Goal: Task Accomplishment & Management: Manage account settings

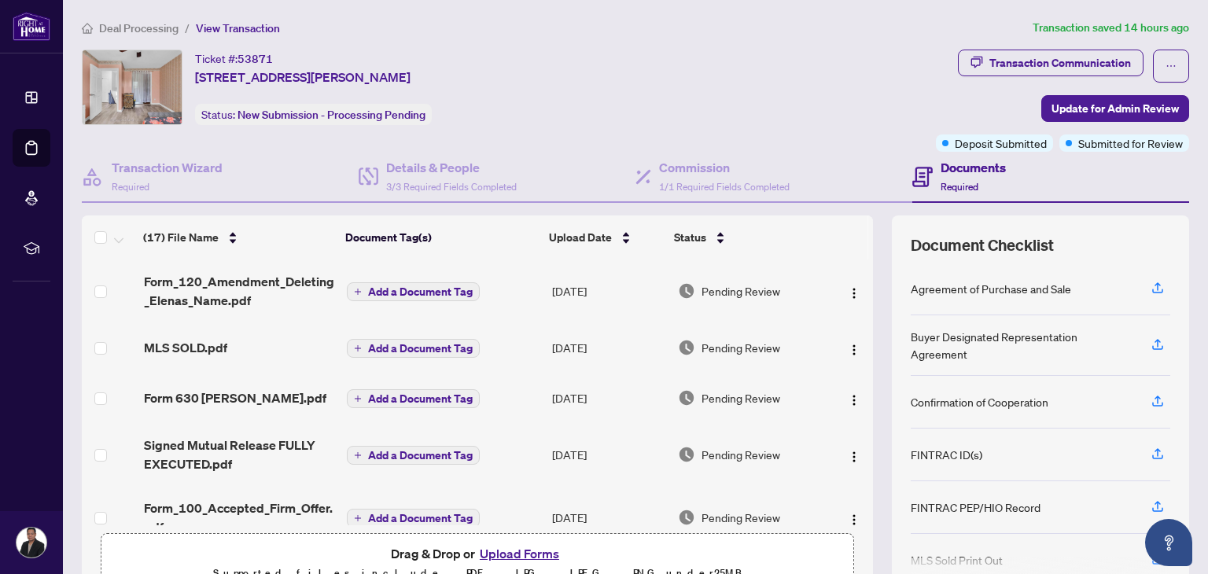
click at [148, 28] on span "Deal Processing" at bounding box center [138, 28] width 79 height 14
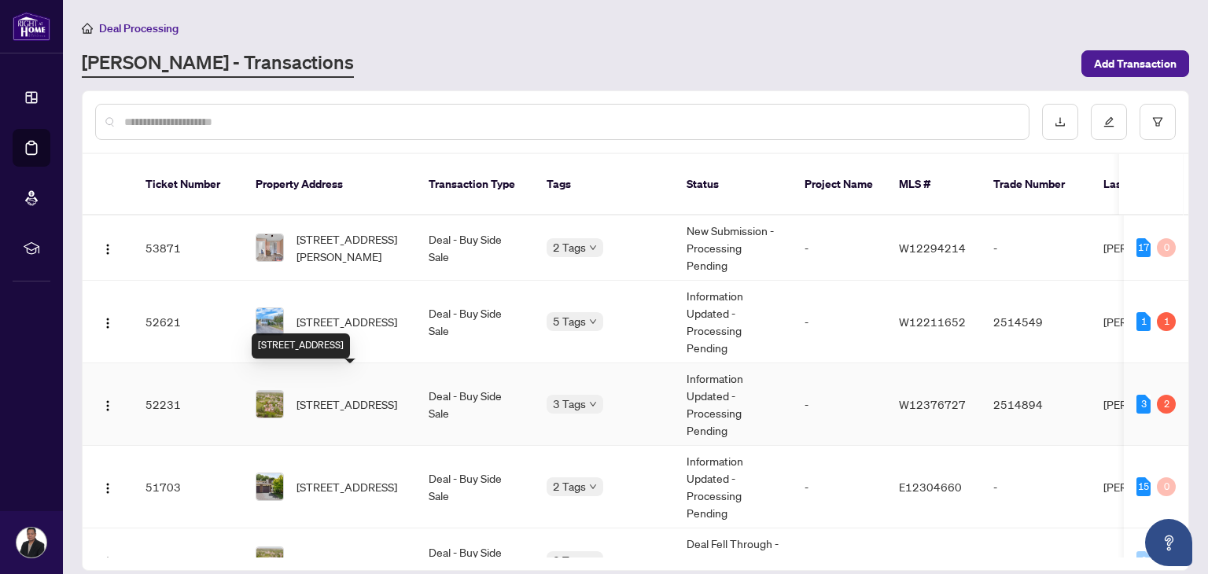
click at [337, 395] on span "[STREET_ADDRESS]" at bounding box center [346, 403] width 101 height 17
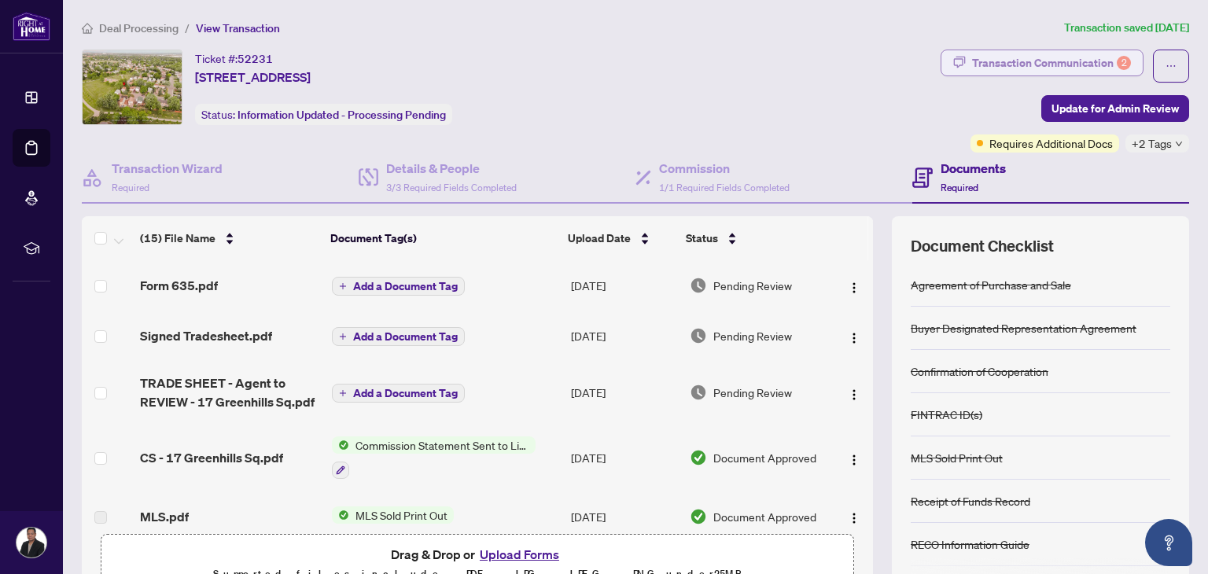
click at [1056, 57] on div "Transaction Communication 2" at bounding box center [1051, 62] width 159 height 25
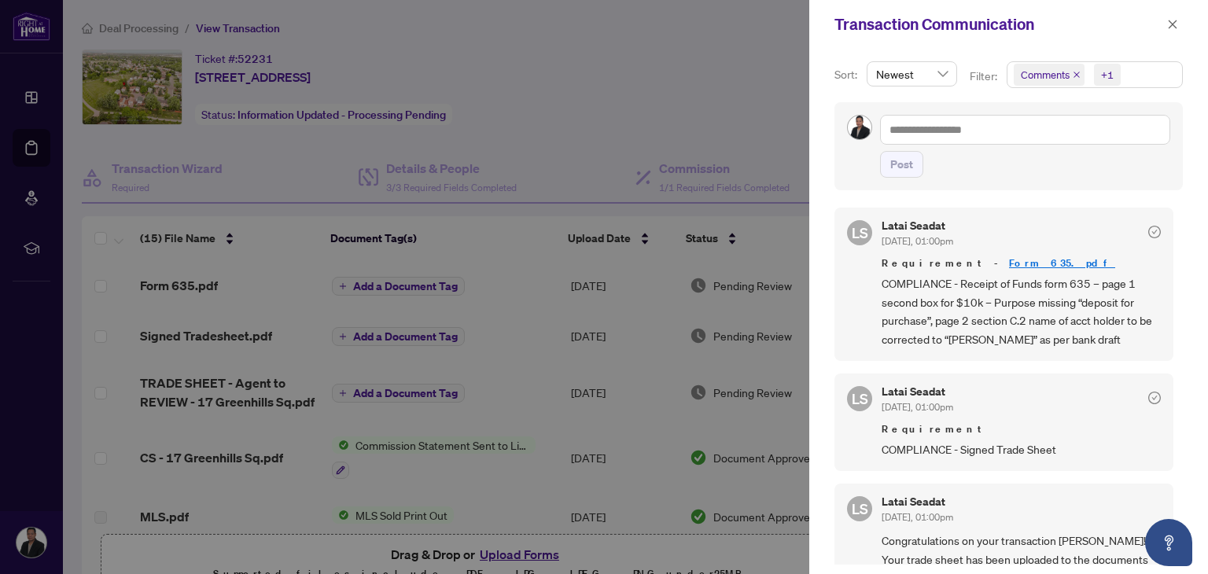
scroll to position [94, 0]
click at [711, 61] on div at bounding box center [604, 287] width 1208 height 574
click at [1169, 24] on icon "close" at bounding box center [1172, 24] width 11 height 11
